Goal: Register for event/course

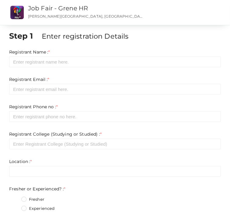
drag, startPoint x: 58, startPoint y: 55, endPoint x: 56, endPoint y: 60, distance: 5.3
click at [56, 60] on div "Registrant Name : * Required. Invalid email Invalid phone number Invalid Format…" at bounding box center [115, 58] width 212 height 18
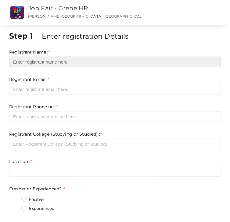
click at [56, 60] on input "text" at bounding box center [115, 62] width 212 height 11
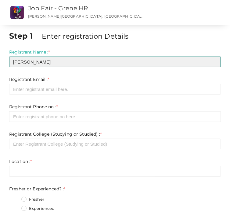
type input "Akhil Raju"
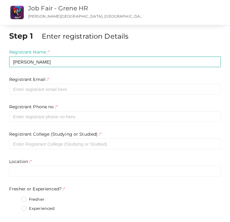
click at [48, 87] on div "Registrant Email : * Required. Invalid email Invalid phone number Invalid Forma…" at bounding box center [115, 85] width 212 height 18
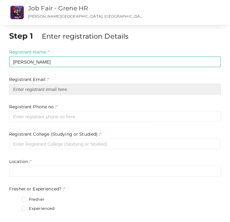
click at [48, 87] on input "email" at bounding box center [115, 89] width 212 height 11
type input "[EMAIL_ADDRESS][DOMAIN_NAME]"
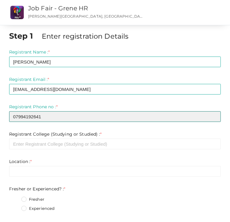
click at [16, 119] on input "07994192641" at bounding box center [115, 117] width 212 height 11
type input "7994192641"
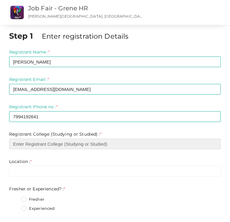
click at [27, 145] on input "text" at bounding box center [115, 144] width 212 height 11
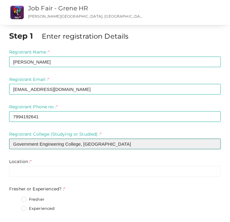
type input "Government Engineering College, Thrissur"
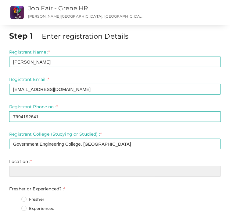
click at [19, 172] on input "text" at bounding box center [115, 171] width 212 height 11
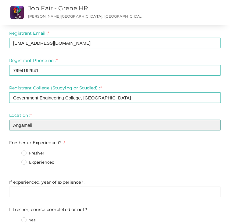
scroll to position [47, 0]
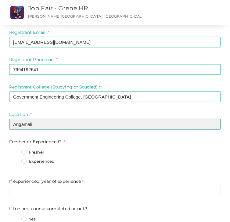
type input "Angamali"
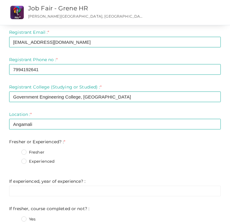
click at [27, 154] on label "Fresher" at bounding box center [32, 153] width 23 height 6
click at [15, 151] on Experienced\?\+0 "Fresher" at bounding box center [15, 151] width 0 height 0
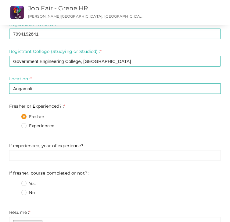
scroll to position [85, 0]
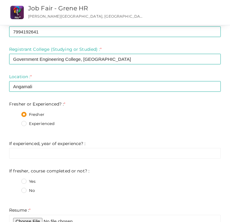
click at [26, 182] on label "Yes" at bounding box center [28, 182] width 14 height 6
click at [15, 180] on not\?\+0 "Yes" at bounding box center [15, 180] width 0 height 0
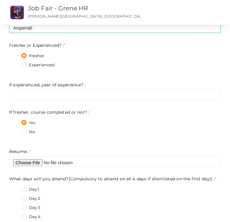
scroll to position [145, 0]
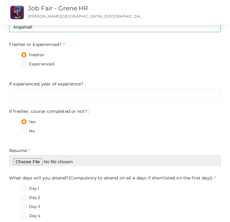
click at [24, 161] on input "file" at bounding box center [115, 161] width 212 height 11
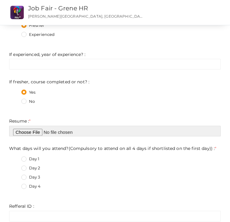
scroll to position [193, 0]
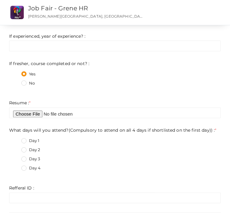
click at [25, 141] on label "Day 1" at bounding box center [30, 141] width 18 height 6
click at [15, 140] on day\)\)\+0 "Day 1" at bounding box center [15, 140] width 0 height 0
click at [25, 151] on label "Day 2" at bounding box center [30, 151] width 19 height 6
click at [15, 149] on day\)\)\+1 "Day 2" at bounding box center [15, 149] width 0 height 0
click at [24, 162] on label "Day 3" at bounding box center [30, 160] width 19 height 6
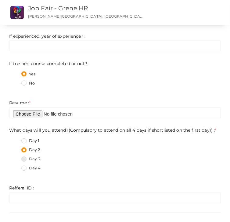
click at [15, 158] on day\)\)\+2 "Day 3" at bounding box center [15, 158] width 0 height 0
click at [24, 169] on label "Day 4" at bounding box center [31, 169] width 20 height 6
click at [15, 167] on day\)\)\+3 "Day 4" at bounding box center [15, 167] width 0 height 0
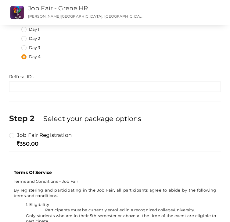
scroll to position [305, 0]
click at [23, 133] on label "Job Fair Registration" at bounding box center [40, 134] width 62 height 7
click at [3, 133] on input "Job Fair Registration" at bounding box center [3, 133] width 0 height 0
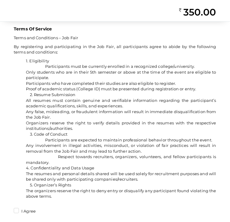
scroll to position [485, 0]
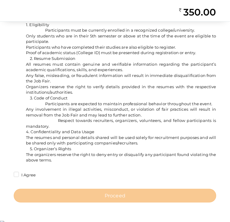
click at [15, 178] on label "I Agree" at bounding box center [25, 176] width 22 height 6
click at [8, 174] on input "I Agree" at bounding box center [8, 174] width 0 height 0
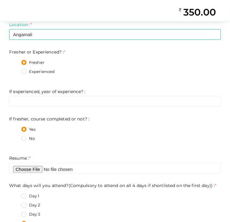
scroll to position [137, 0]
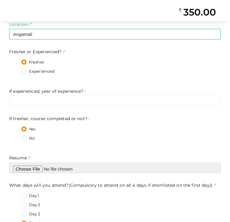
click at [29, 169] on input "file" at bounding box center [115, 168] width 212 height 11
type input "C:\fakepath\AkhilRaju _resume_page-0001.jpg"
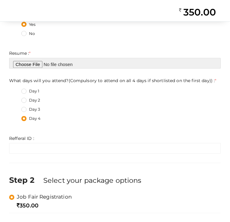
scroll to position [485, 0]
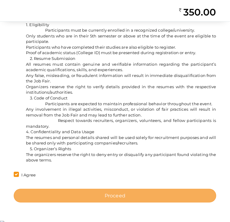
click at [125, 200] on span "Proceed" at bounding box center [115, 196] width 21 height 7
type input "N/A"
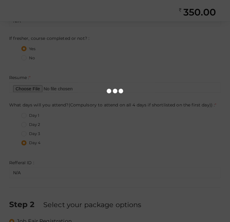
scroll to position [210, 0]
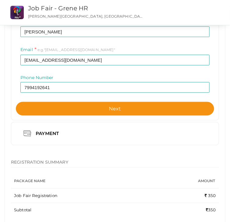
scroll to position [84, 0]
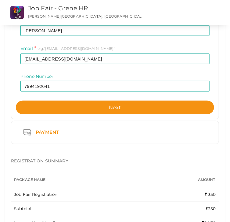
click at [78, 135] on div "Payment" at bounding box center [114, 133] width 189 height 14
click at [51, 136] on div "Payment" at bounding box center [48, 133] width 34 height 8
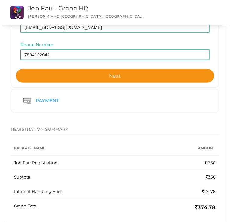
scroll to position [138, 0]
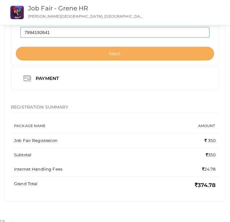
click at [201, 53] on button "Next" at bounding box center [115, 54] width 198 height 14
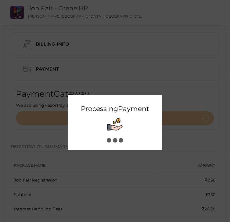
scroll to position [0, 0]
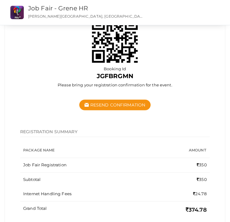
scroll to position [158, 0]
